Goal: Information Seeking & Learning: Check status

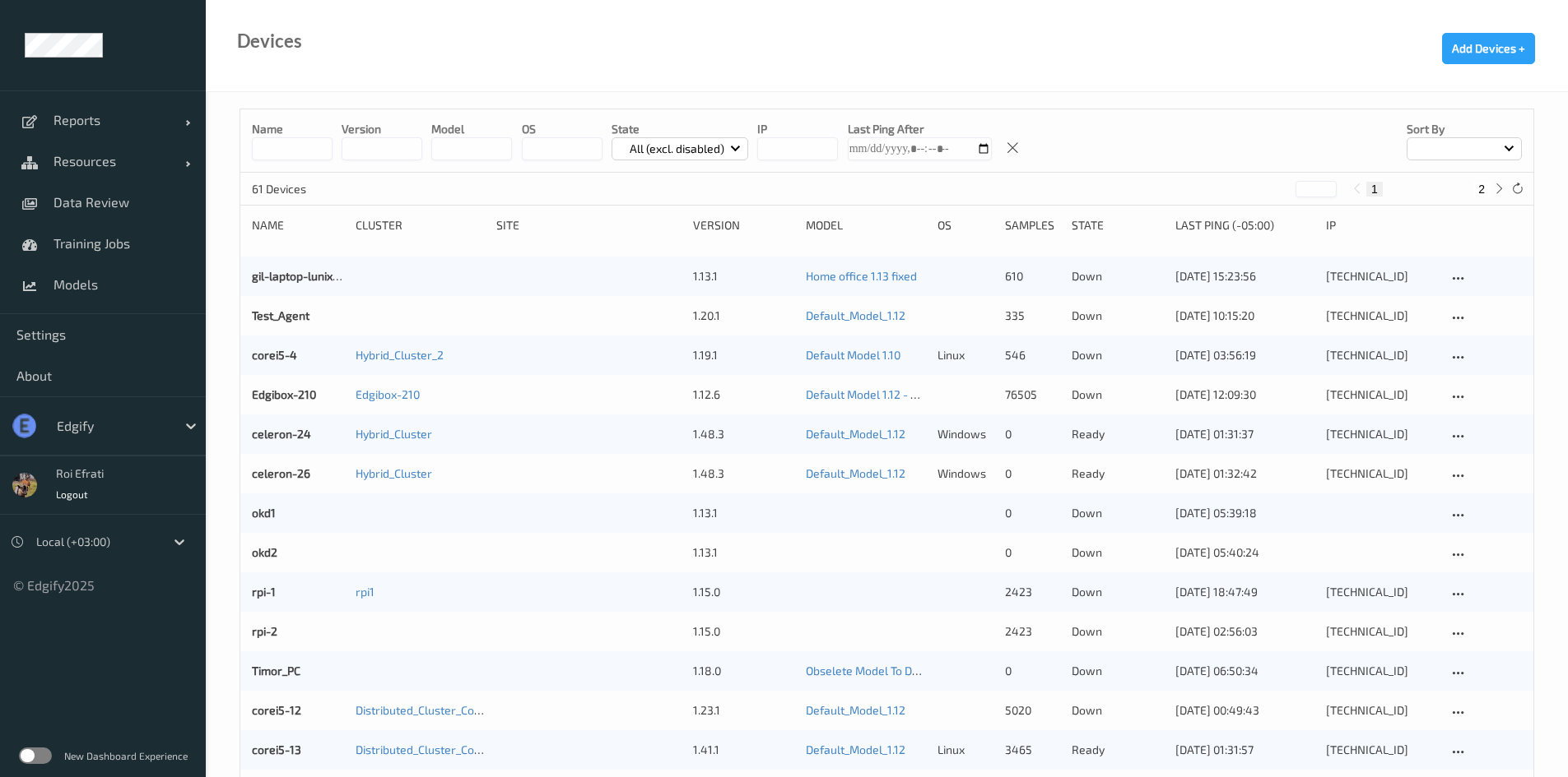
click at [32, 754] on label at bounding box center [35, 755] width 33 height 16
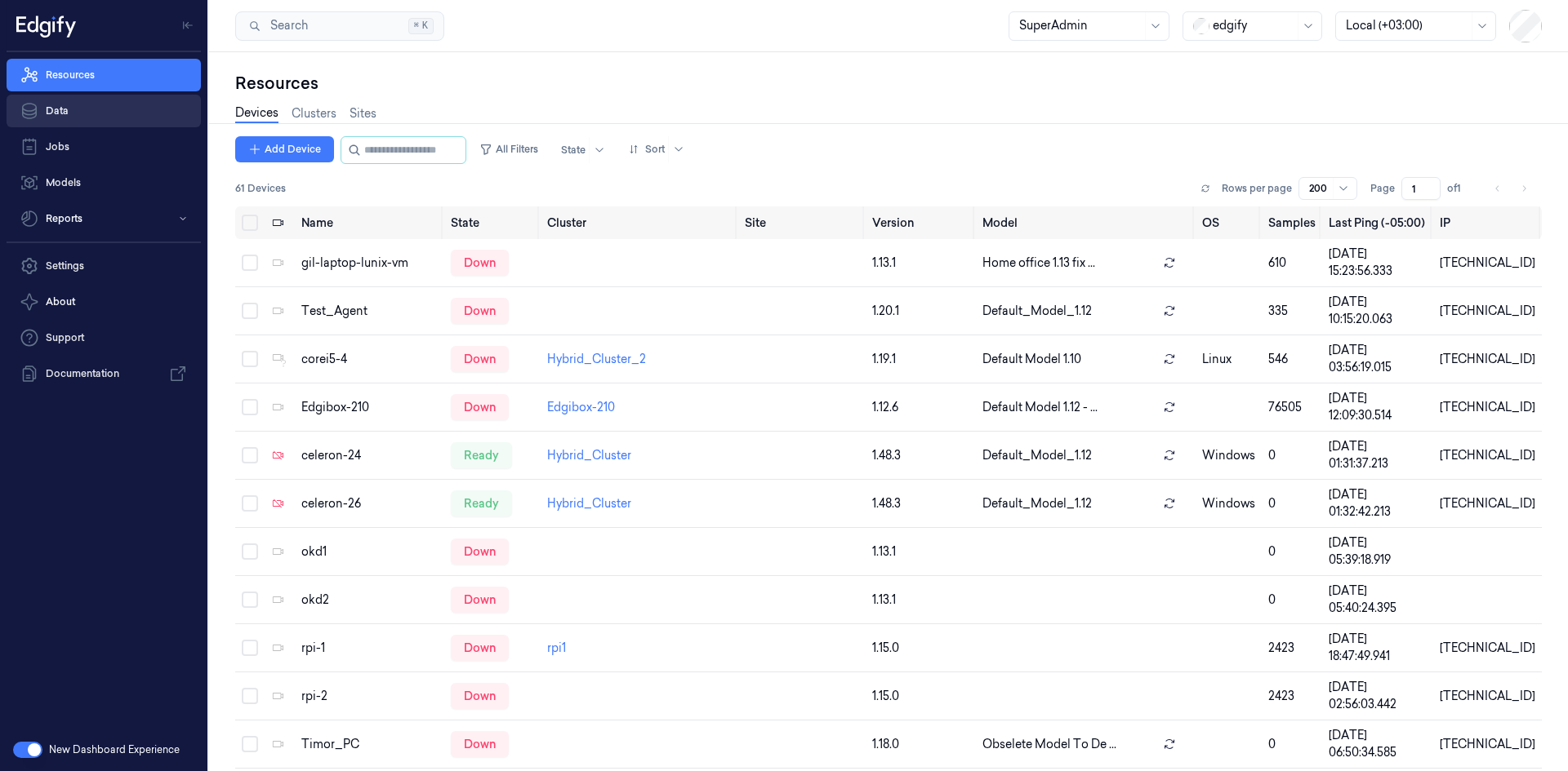
click at [60, 107] on link "Data" at bounding box center [104, 110] width 194 height 33
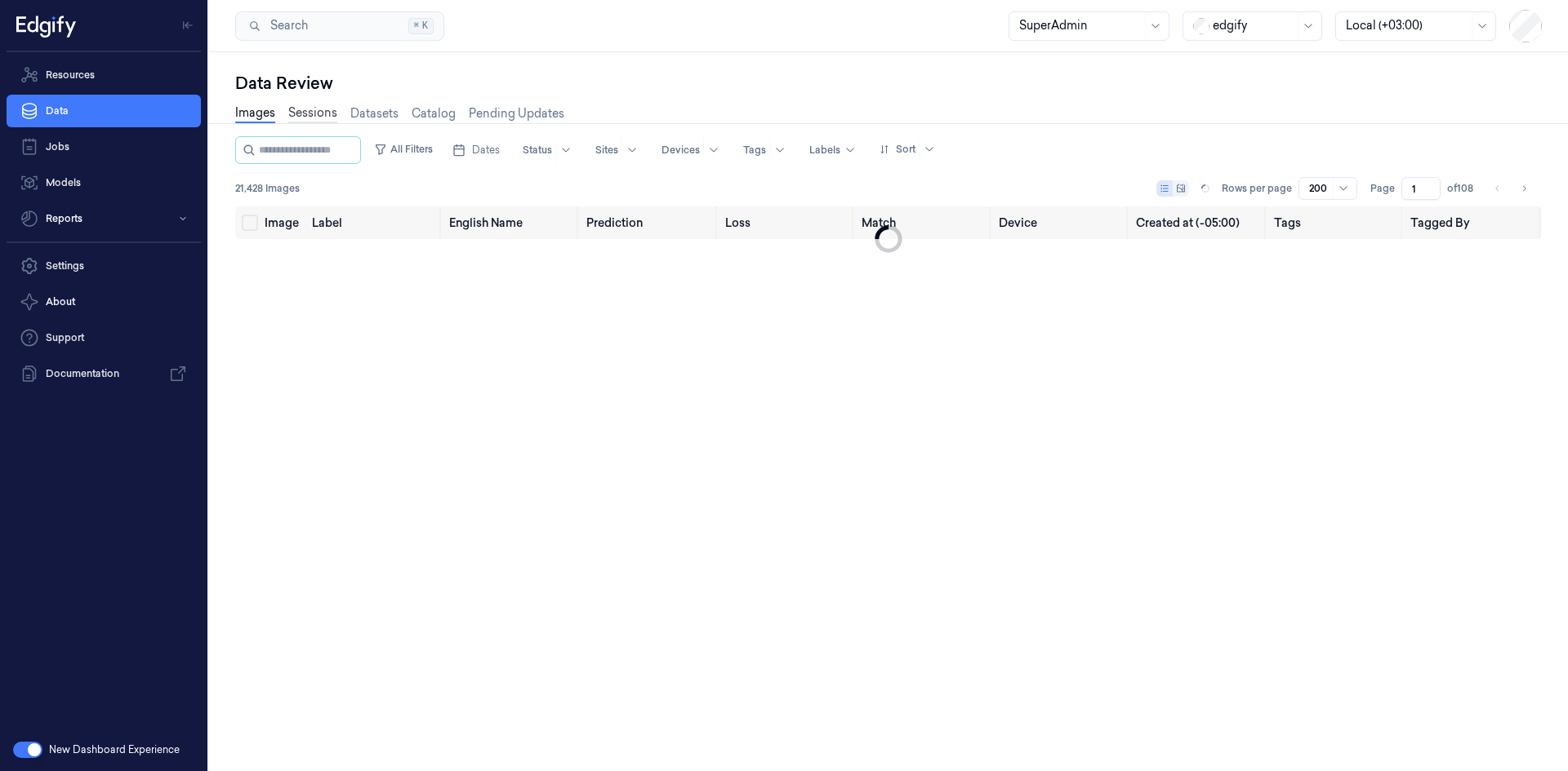
click at [307, 114] on link "Sessions" at bounding box center [313, 114] width 49 height 19
click at [248, 112] on link "Images" at bounding box center [255, 114] width 40 height 19
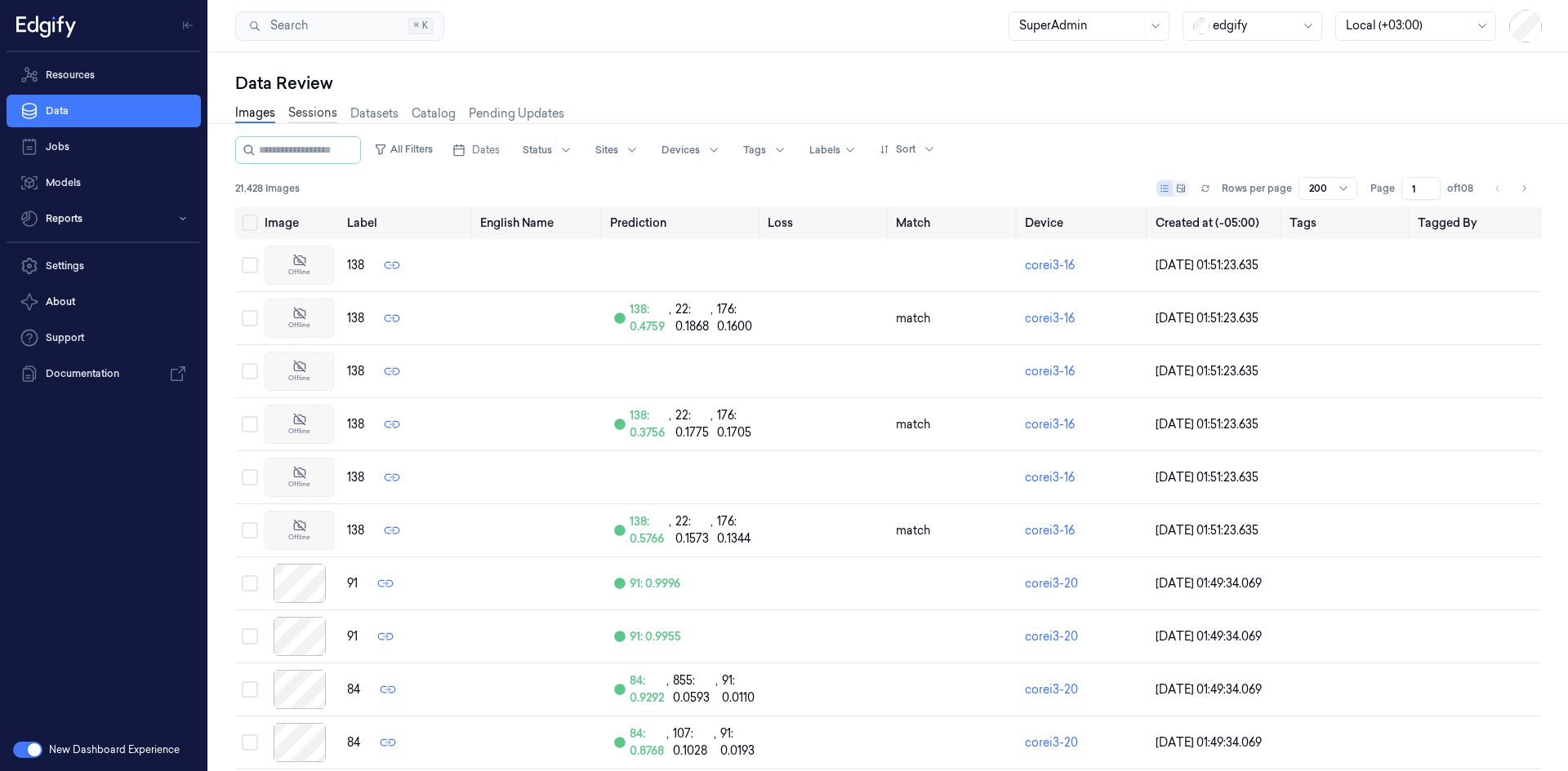
click at [304, 114] on link "Sessions" at bounding box center [313, 114] width 49 height 19
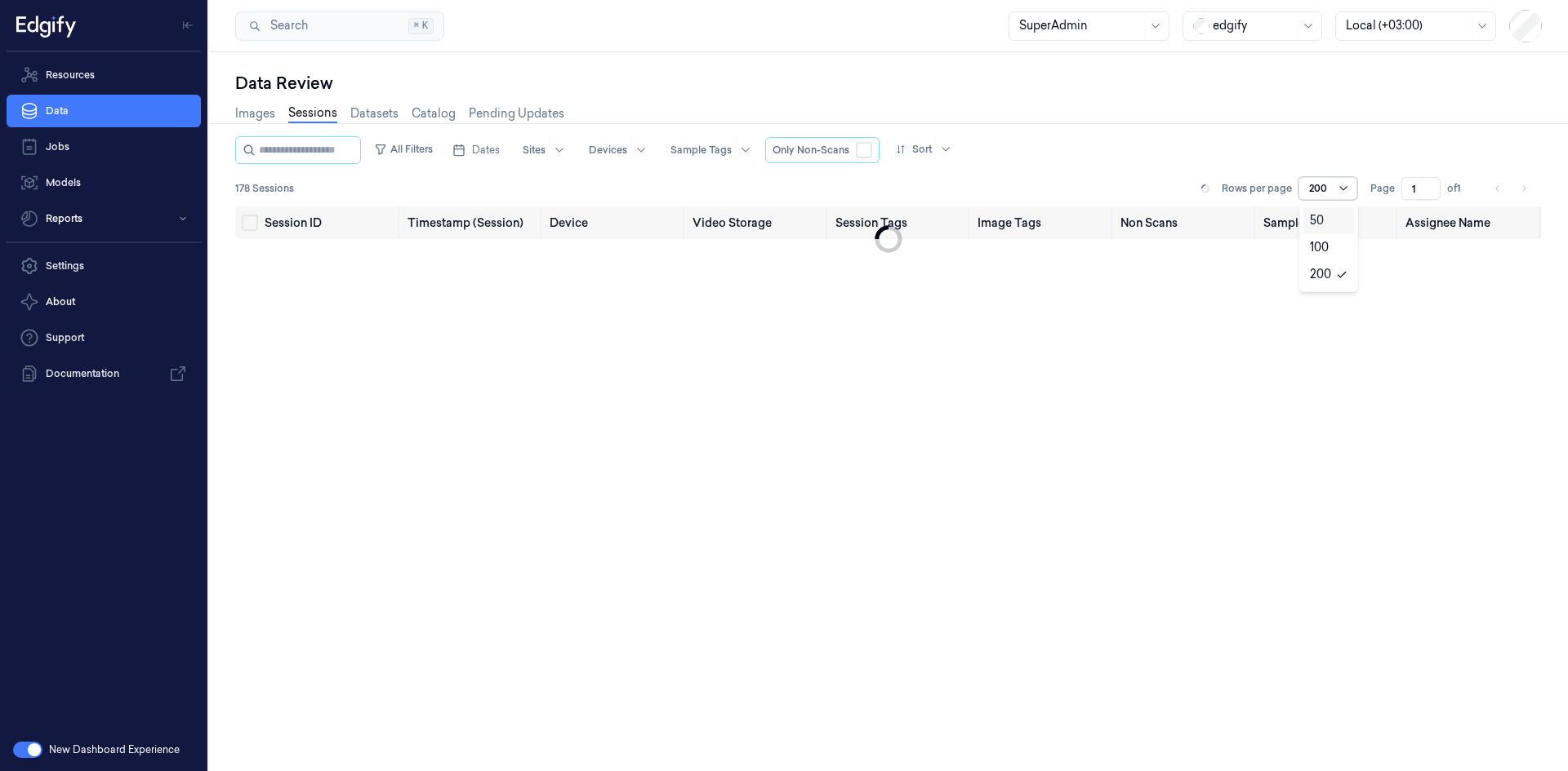
click at [1349, 188] on icon at bounding box center [1344, 189] width 13 height 13
click at [1337, 216] on div "50" at bounding box center [1329, 220] width 37 height 17
click at [953, 152] on div at bounding box center [945, 149] width 21 height 26
click at [944, 209] on div "Session" at bounding box center [932, 210] width 43 height 17
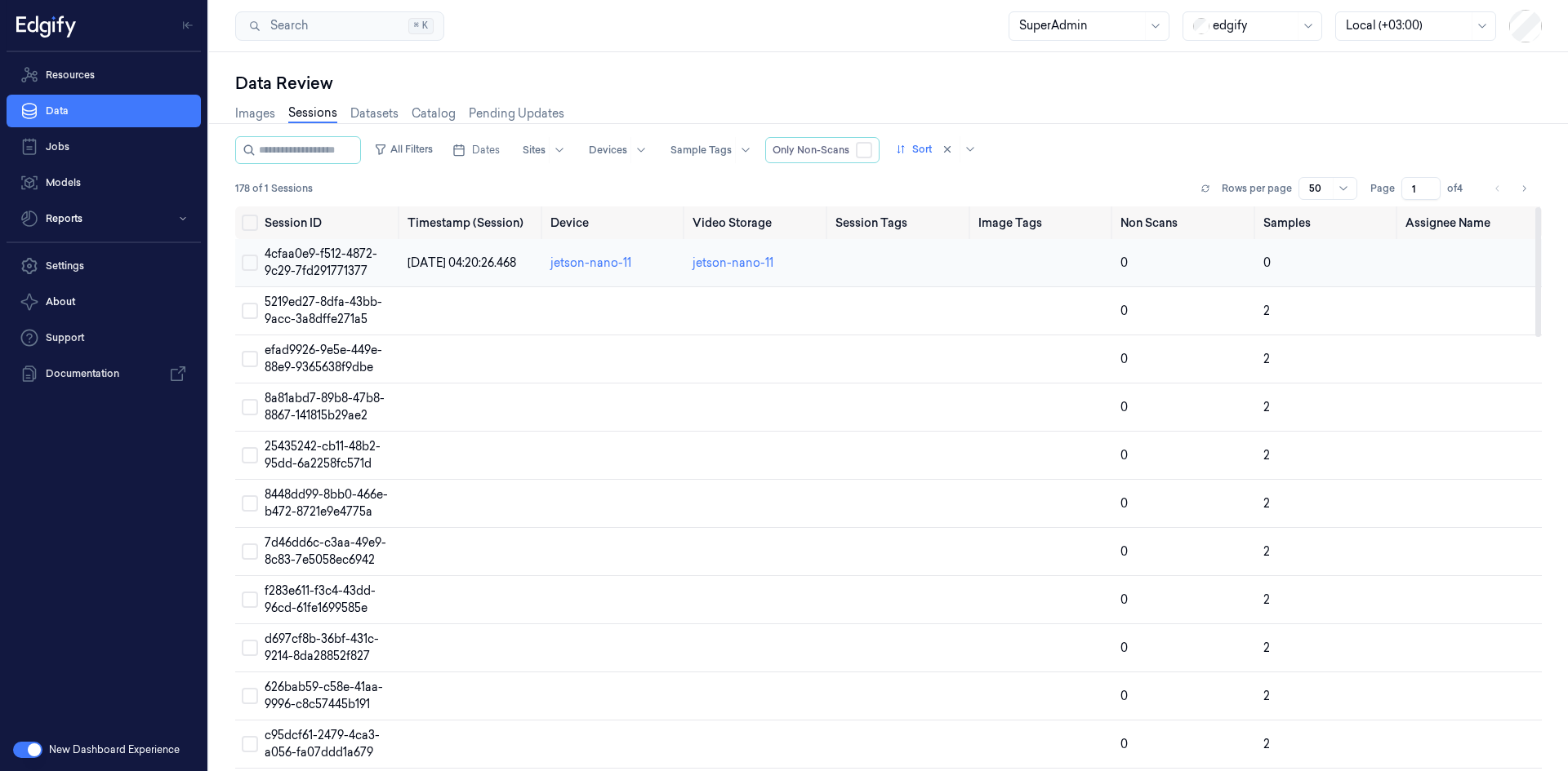
click at [253, 263] on button "Select row" at bounding box center [249, 262] width 16 height 16
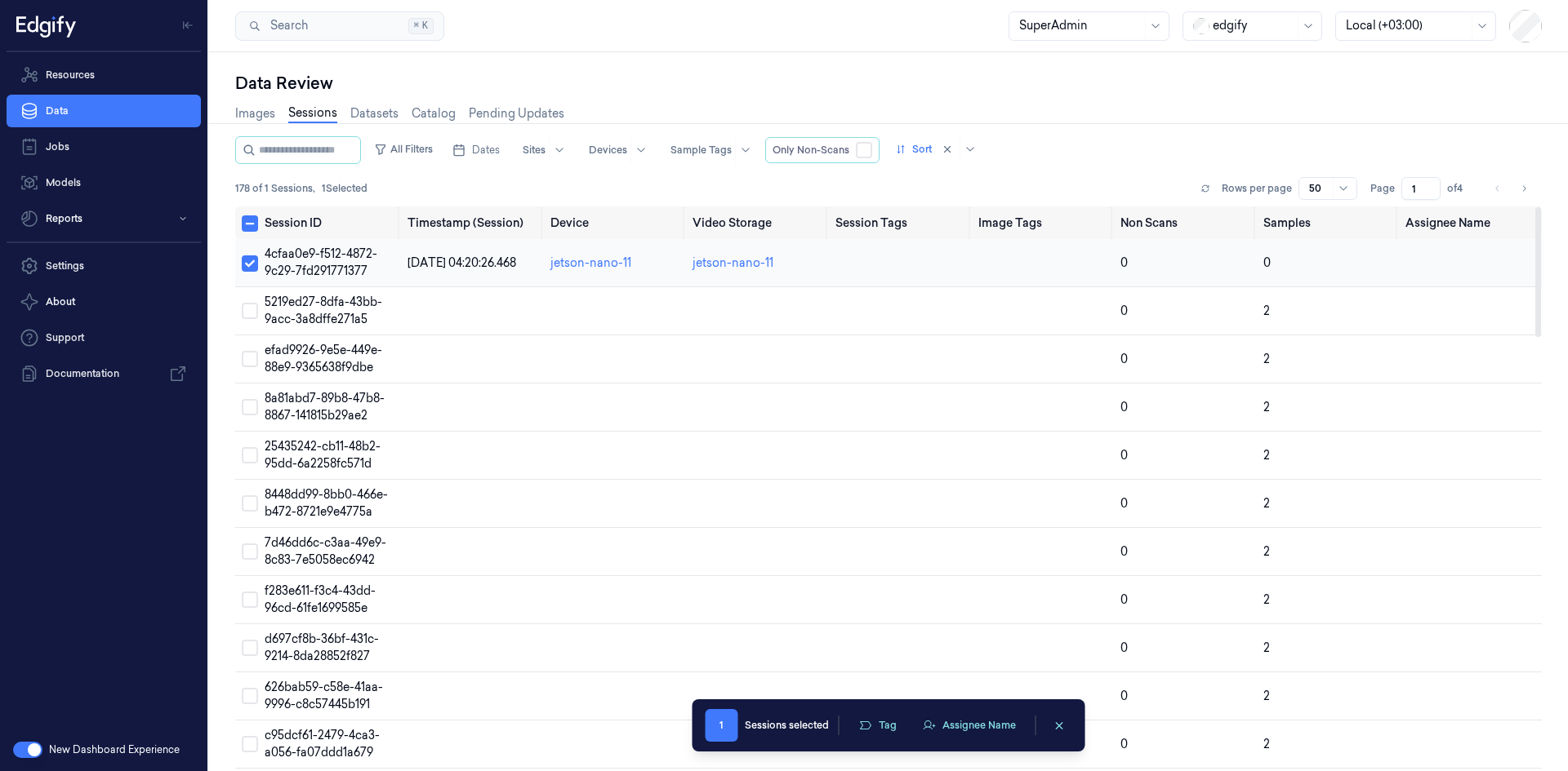
click at [306, 262] on td "4cfaa0e9-f512-4872-9c29-7fd291771377" at bounding box center [329, 263] width 143 height 49
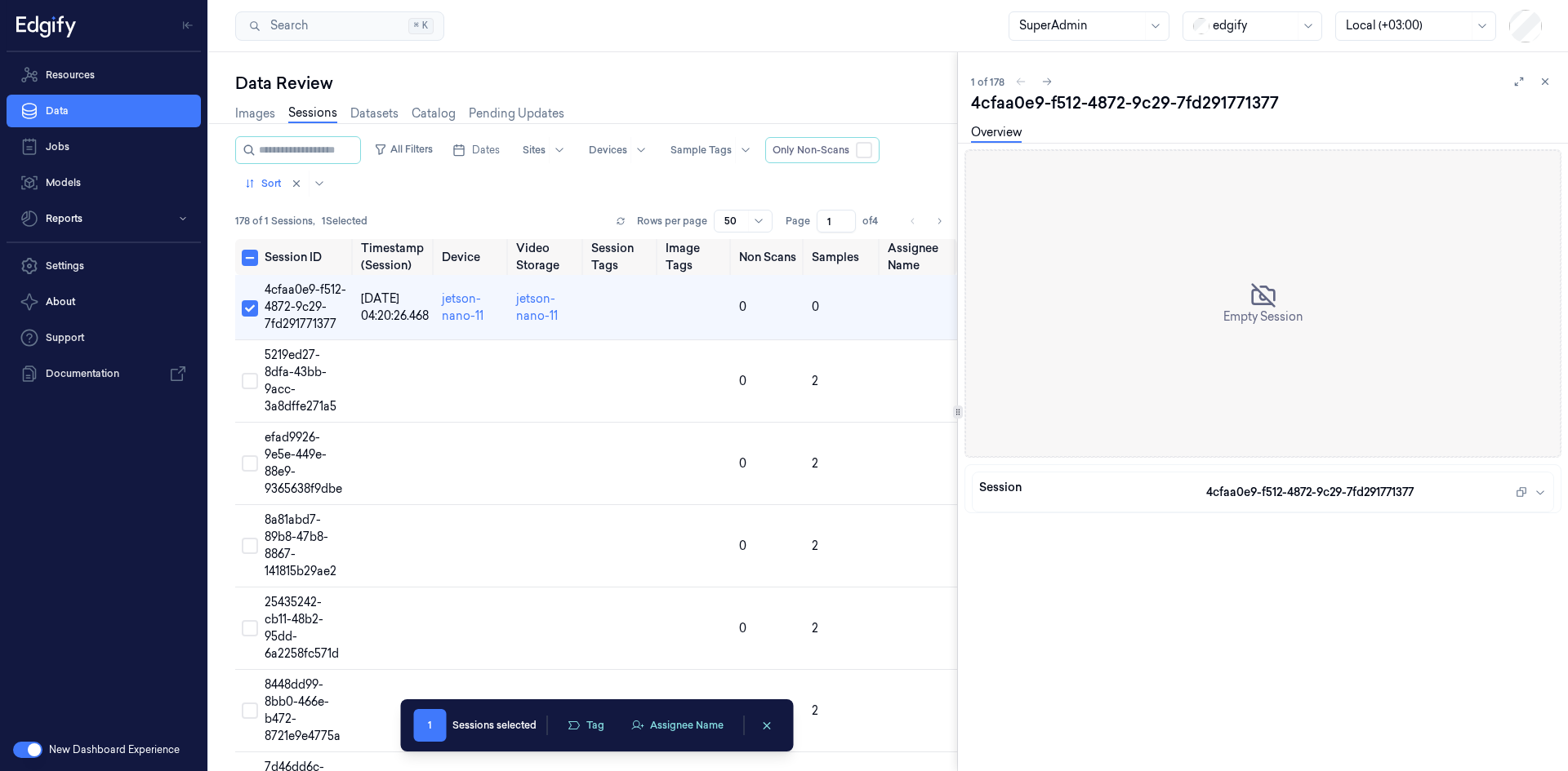
click at [960, 409] on icon at bounding box center [958, 412] width 8 height 8
click at [1111, 490] on div "Session" at bounding box center [1093, 492] width 227 height 26
click at [252, 118] on link "Images" at bounding box center [255, 114] width 40 height 19
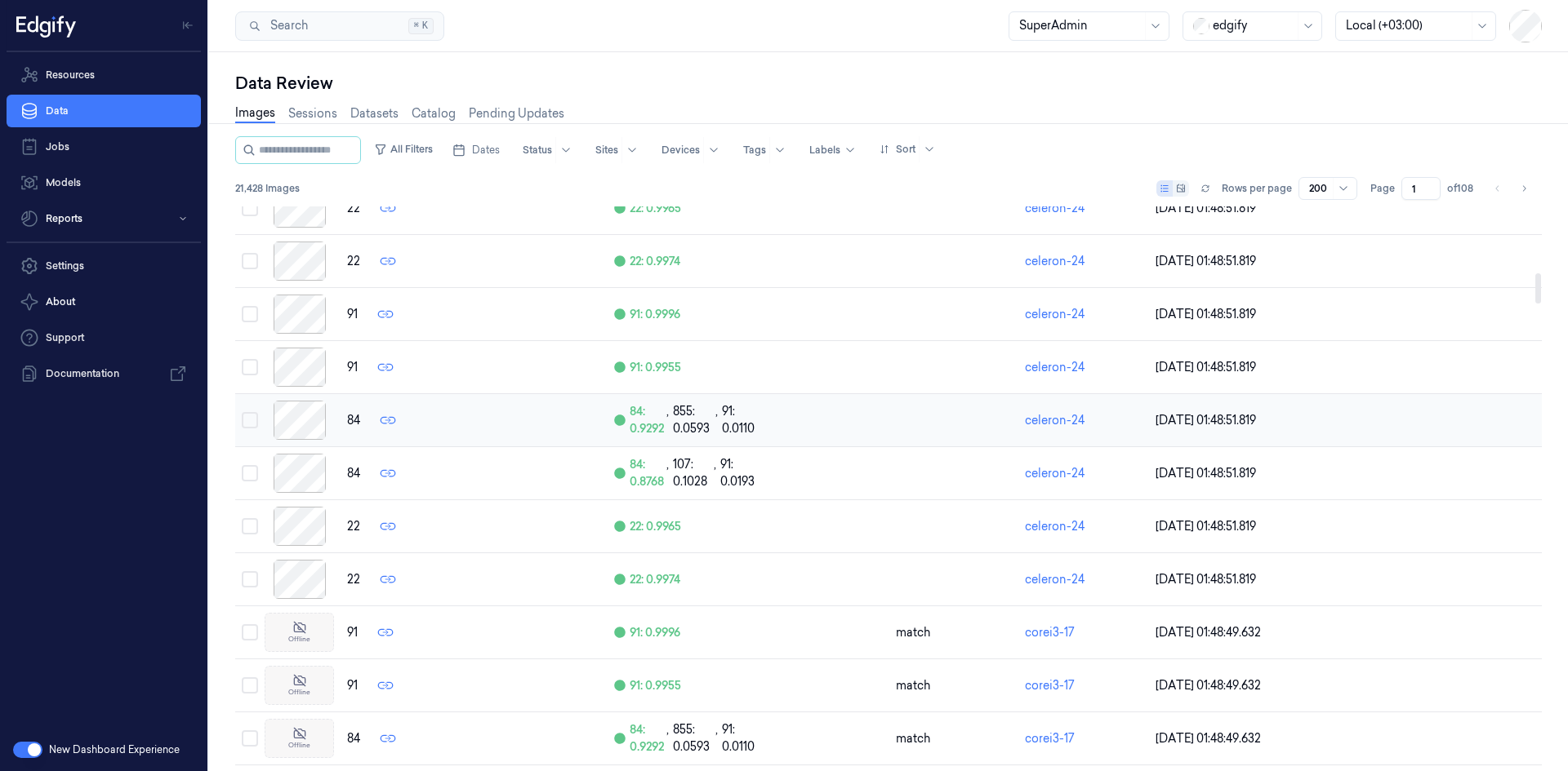
scroll to position [1796, 0]
